Goal: Share content

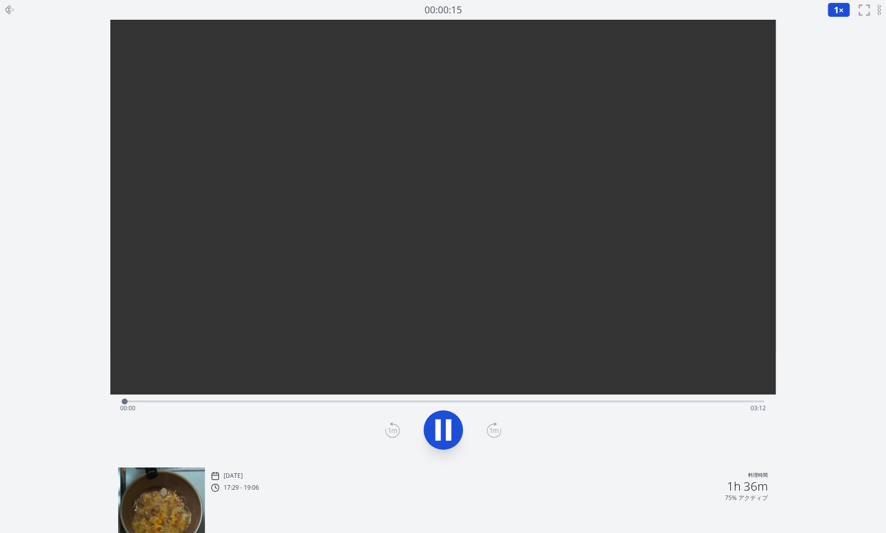
scroll to position [64, 0]
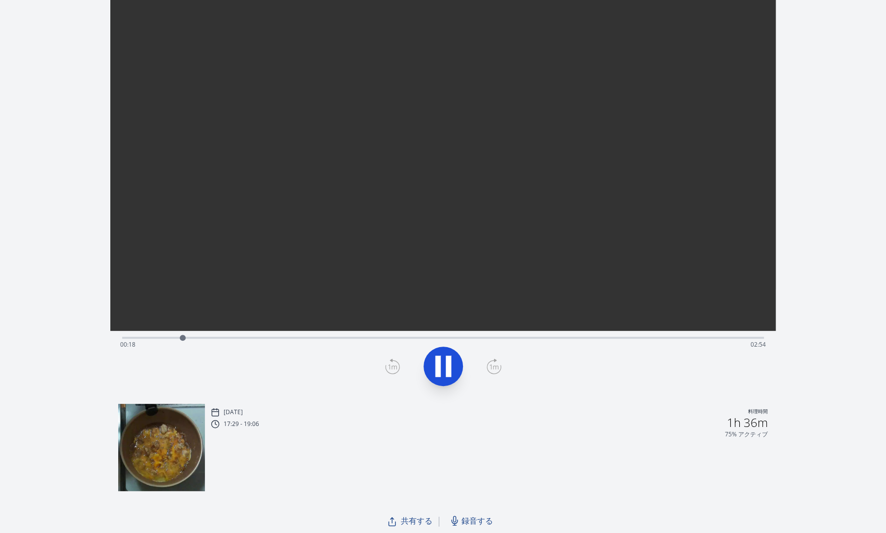
click at [467, 517] on span "録音する" at bounding box center [478, 520] width 32 height 12
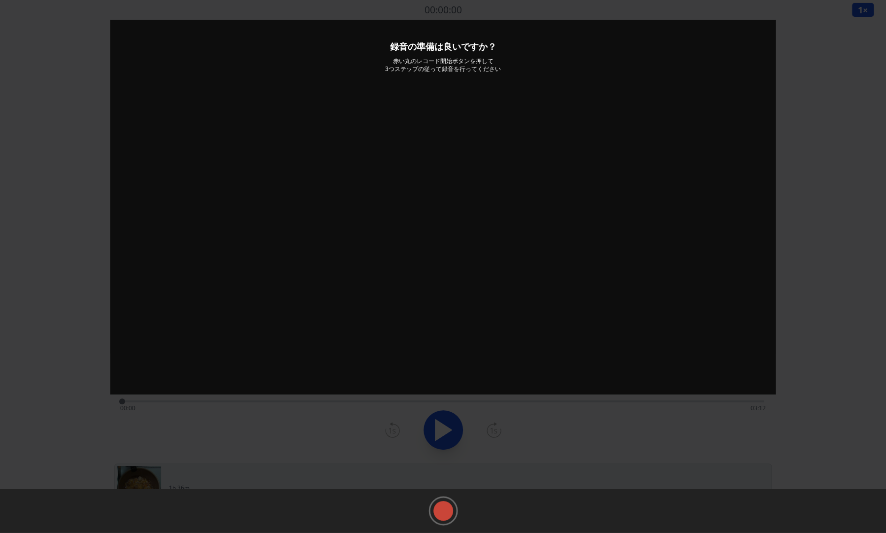
click at [444, 505] on rect at bounding box center [443, 510] width 15 height 15
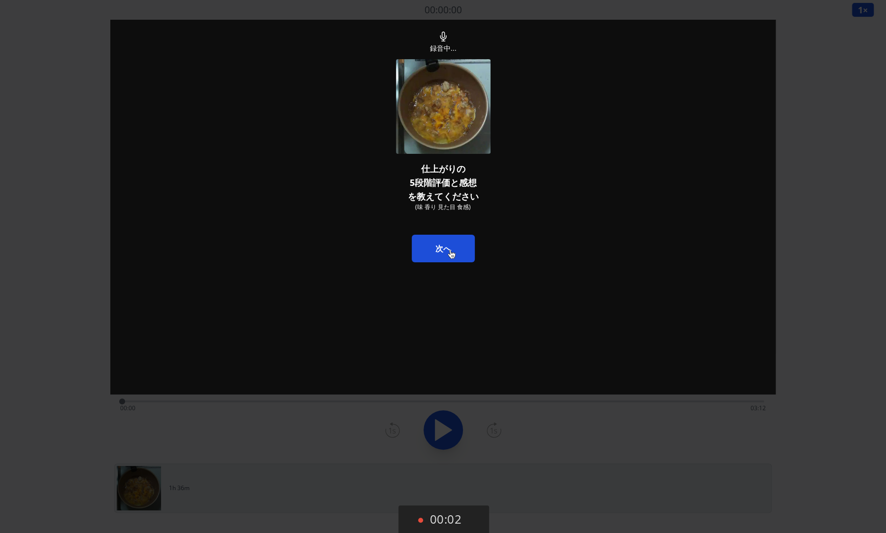
click at [450, 251] on button "次へ" at bounding box center [443, 249] width 63 height 28
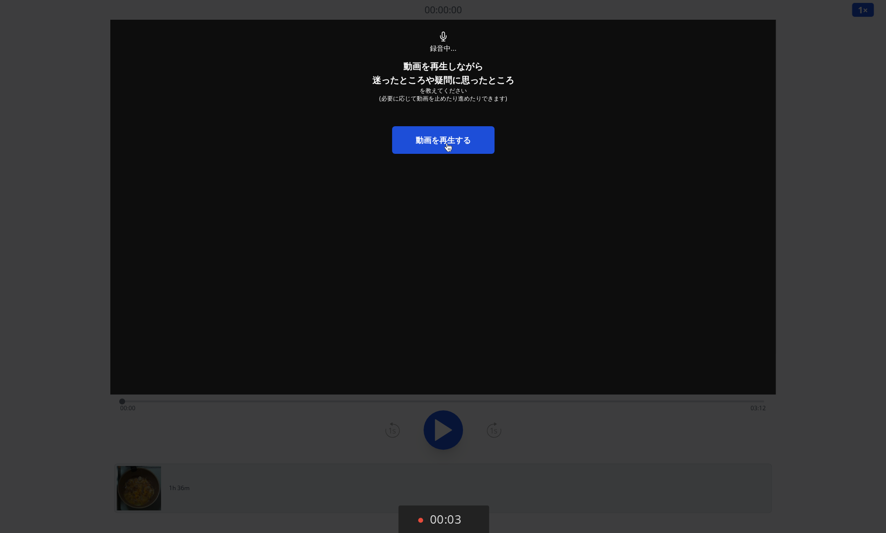
click at [446, 143] on link "動画を再生する" at bounding box center [443, 140] width 102 height 28
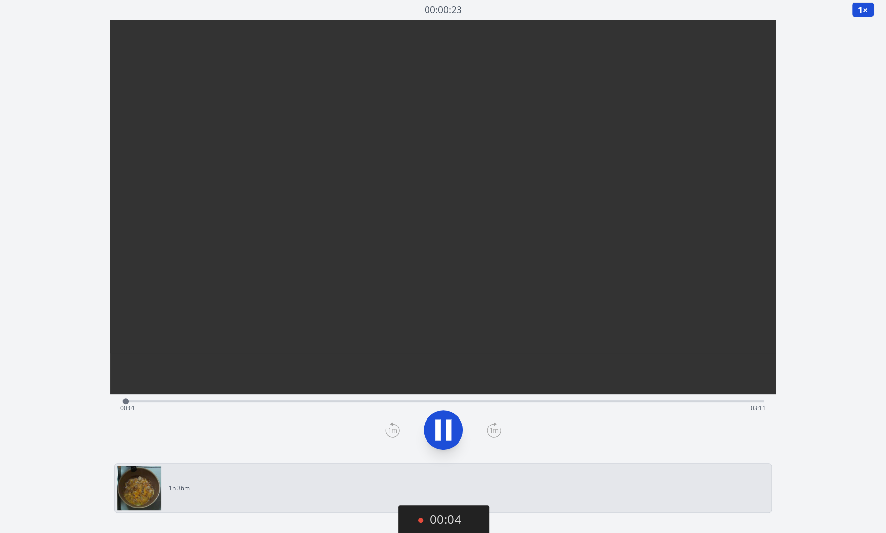
click at [445, 517] on button "00:04" at bounding box center [444, 519] width 91 height 29
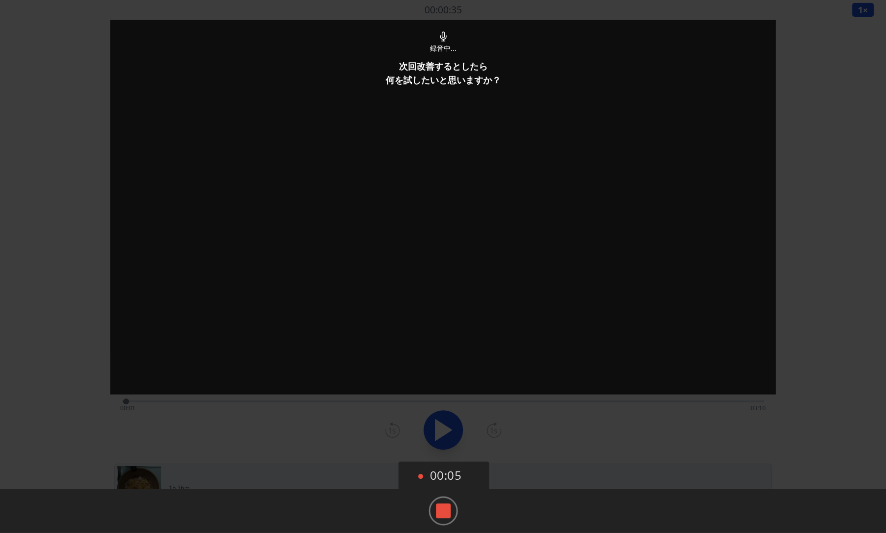
click at [447, 511] on rect at bounding box center [443, 510] width 15 height 15
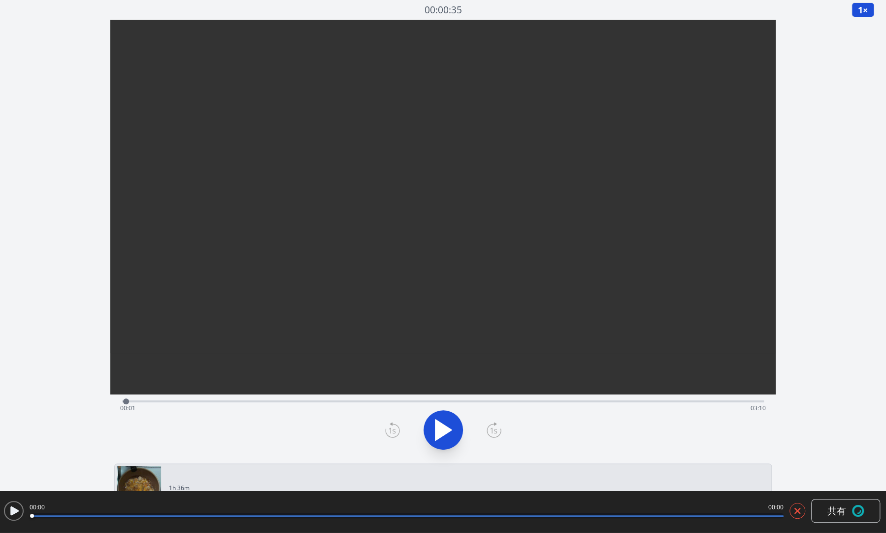
click at [16, 507] on icon at bounding box center [14, 511] width 20 height 20
click at [841, 514] on span "共有" at bounding box center [837, 510] width 19 height 14
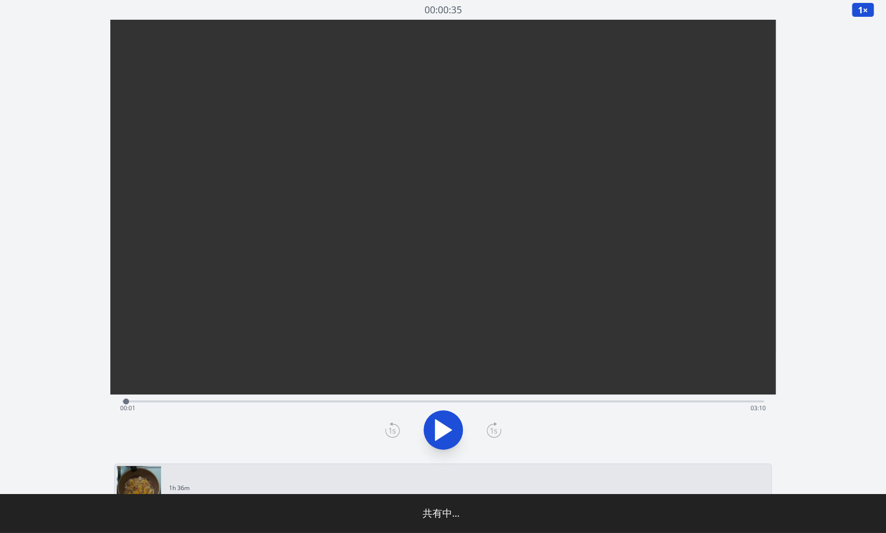
type input "**********"
